Goal: Find specific page/section: Find specific page/section

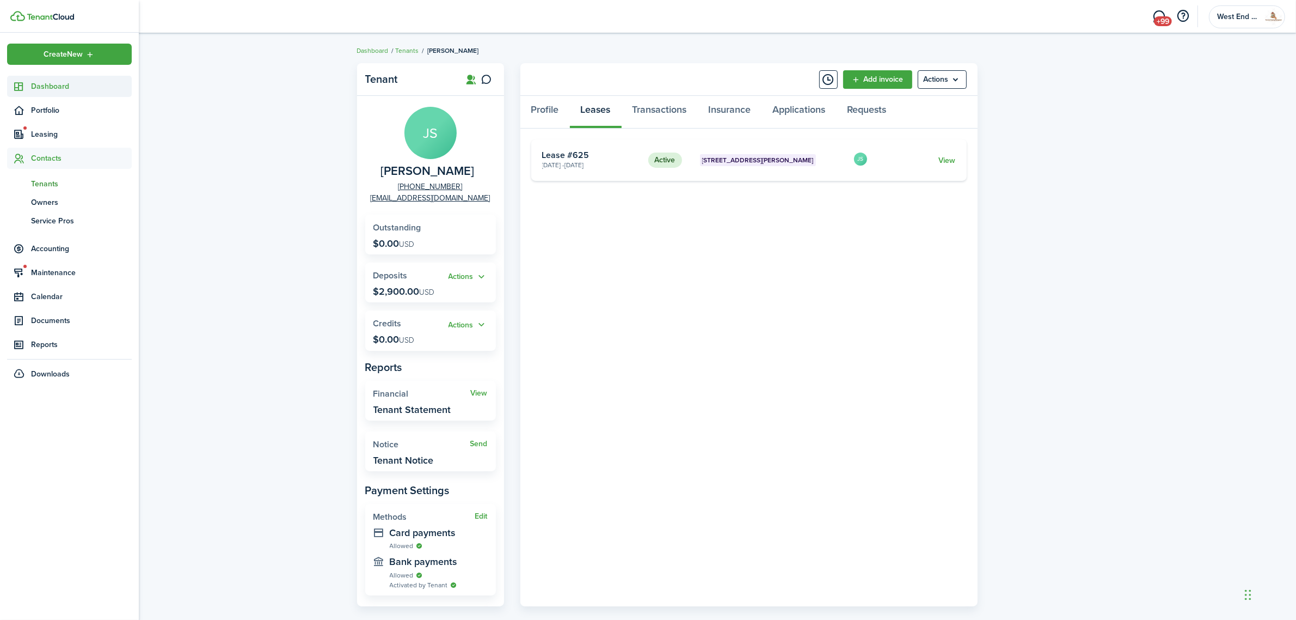
click at [75, 86] on span "Dashboard" at bounding box center [81, 86] width 101 height 11
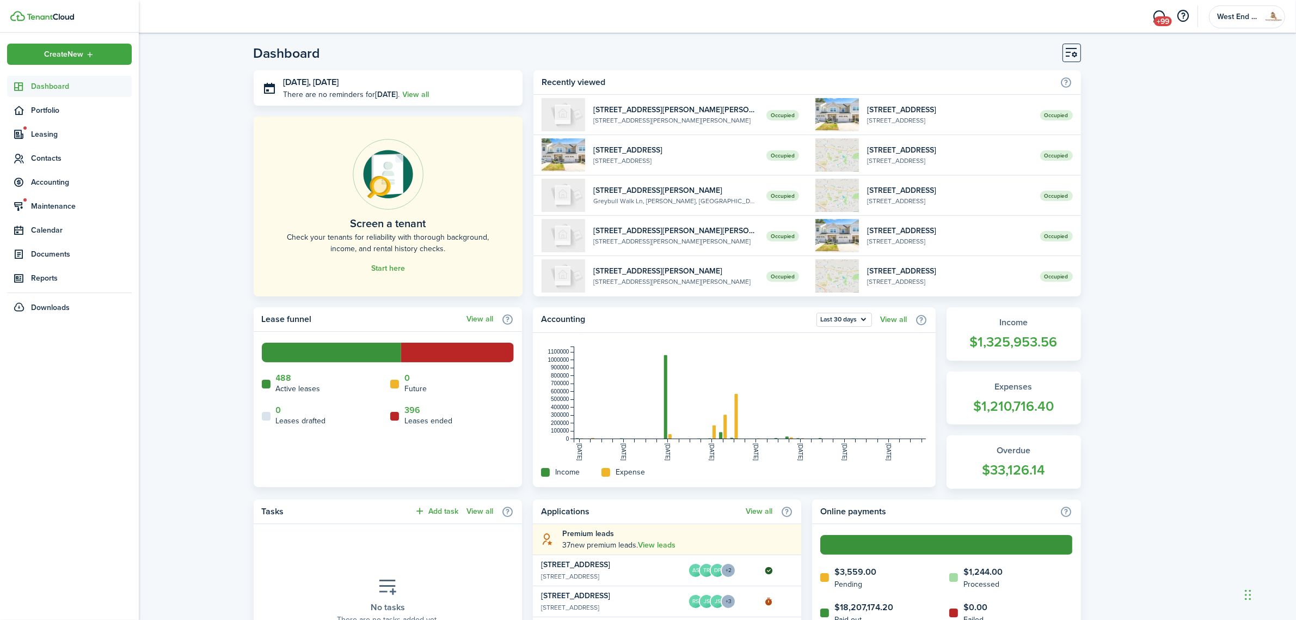
click at [23, 83] on icon at bounding box center [19, 86] width 11 height 11
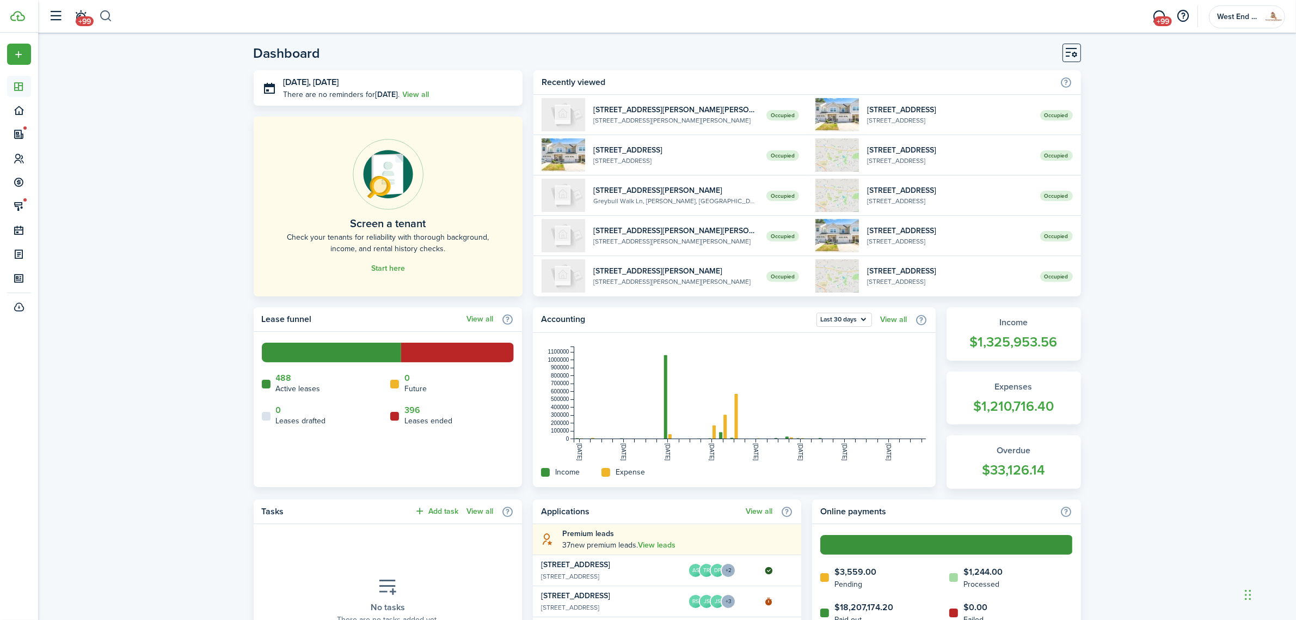
click at [107, 14] on button "button" at bounding box center [106, 16] width 14 height 19
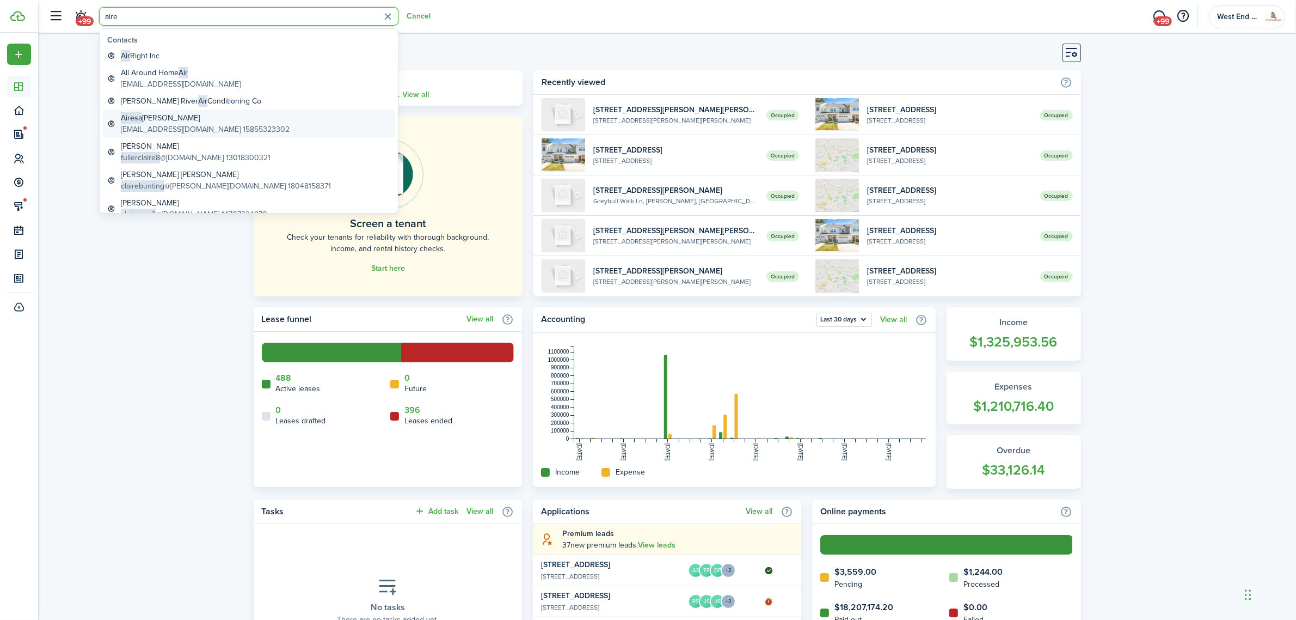
type input "aire"
click at [196, 121] on global-search-item-title "[PERSON_NAME]" at bounding box center [205, 117] width 169 height 11
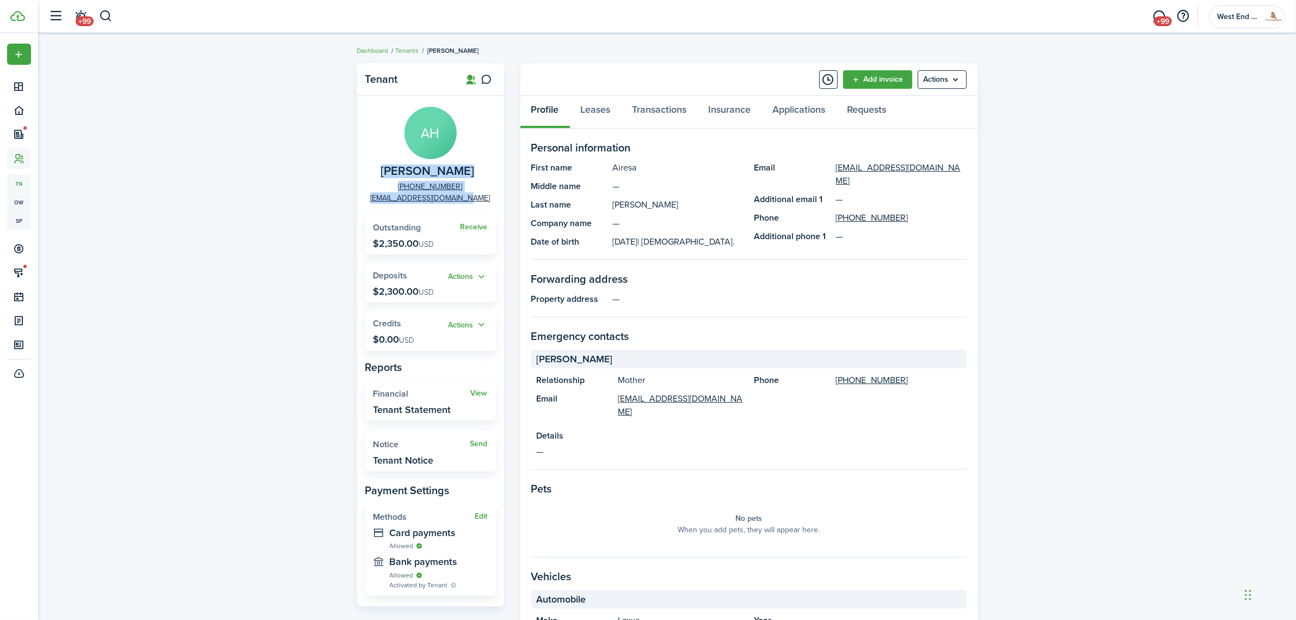
drag, startPoint x: 477, startPoint y: 198, endPoint x: 381, endPoint y: 176, distance: 98.8
click at [381, 176] on panel-main-group "AH [PERSON_NAME] [PHONE_NUMBER] [EMAIL_ADDRESS][DOMAIN_NAME]" at bounding box center [430, 155] width 131 height 97
copy panel-main-group "[PERSON_NAME] [PHONE_NUMBER] [EMAIL_ADDRESS][DOMAIN_NAME]"
click at [217, 268] on div "Tenant AH [PERSON_NAME] [PHONE_NUMBER] [EMAIL_ADDRESS][DOMAIN_NAME] Receive Out…" at bounding box center [667, 435] width 1258 height 754
click at [643, 101] on link "Transactions" at bounding box center [660, 112] width 76 height 33
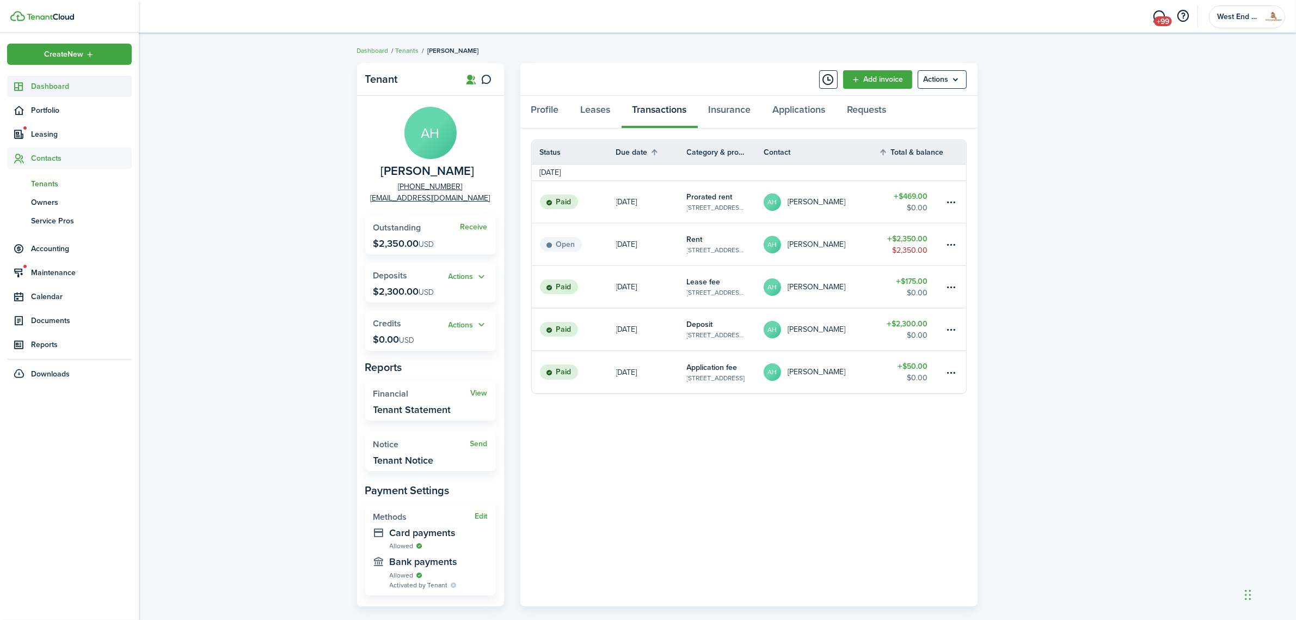
click at [29, 83] on sidebar-link-icon at bounding box center [19, 86] width 24 height 11
